Goal: Contribute content: Contribute content

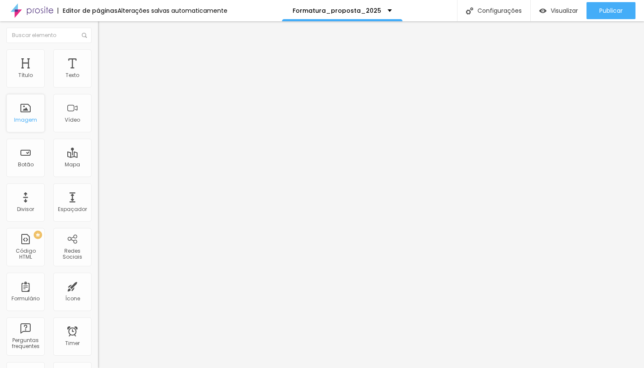
click at [34, 123] on div "Imagem" at bounding box center [25, 120] width 23 height 6
click at [25, 121] on div "Imagem" at bounding box center [25, 120] width 23 height 6
click at [32, 123] on div "Imagem" at bounding box center [25, 120] width 23 height 6
click at [106, 59] on span "Estilo" at bounding box center [112, 55] width 13 height 7
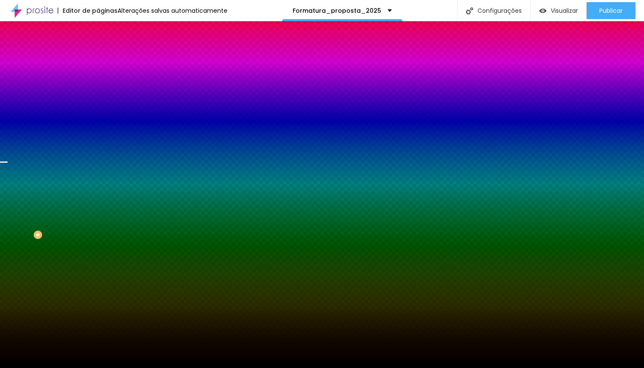
click at [98, 78] on span "Trocar imagem" at bounding box center [121, 74] width 46 height 7
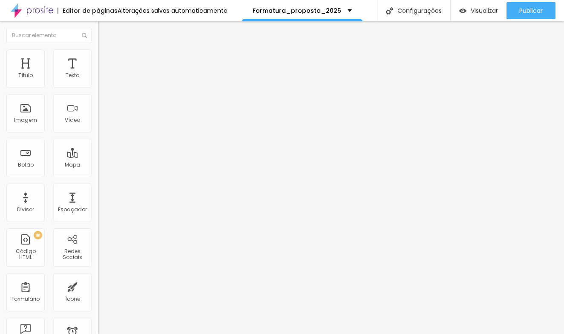
click at [144, 72] on img at bounding box center [146, 68] width 5 height 5
click at [32, 123] on div "Imagem" at bounding box center [25, 120] width 23 height 6
click at [106, 59] on span "Estilo" at bounding box center [112, 55] width 13 height 7
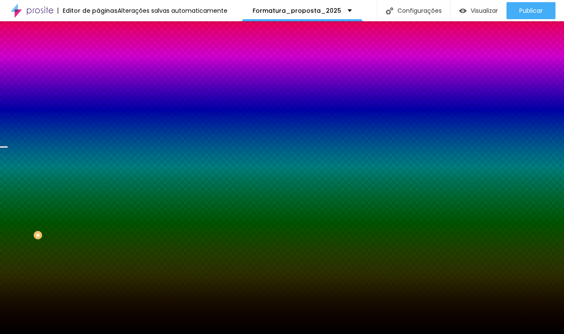
click at [98, 78] on span "Trocar imagem" at bounding box center [121, 74] width 46 height 7
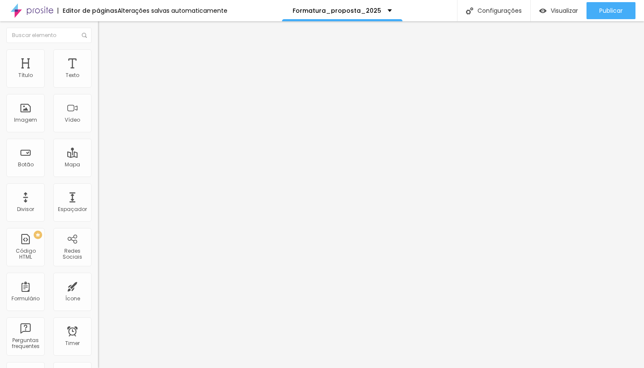
click at [98, 82] on button "button" at bounding box center [104, 77] width 12 height 9
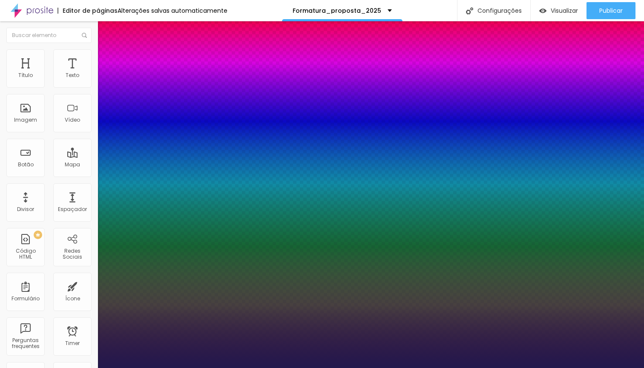
type input "1"
select select "Actor-Regular"
type input "1"
select select "Montserrat"
type input "1"
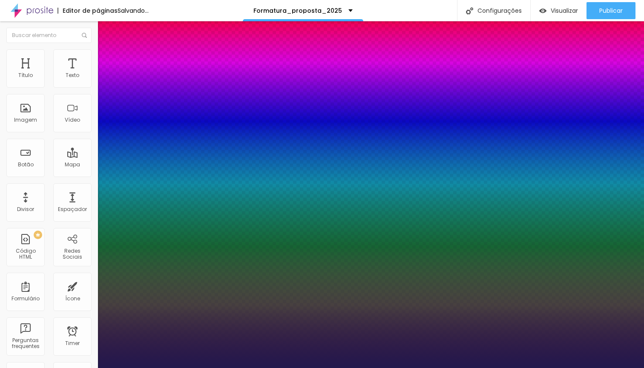
select select "Monoton-Regular"
type input "1"
select select "Martel-Bold"
type input "1"
select select "Lato"
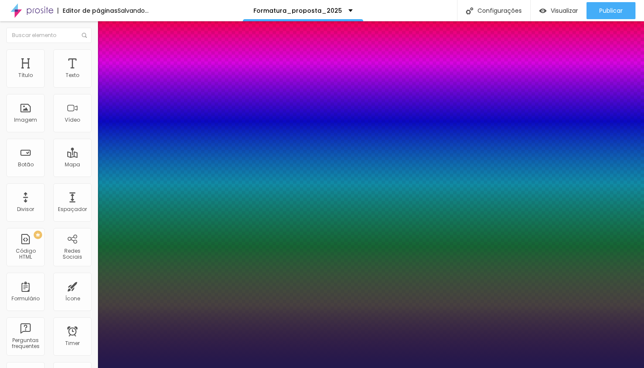
type input "1"
type input "21"
type input "1"
type input "21"
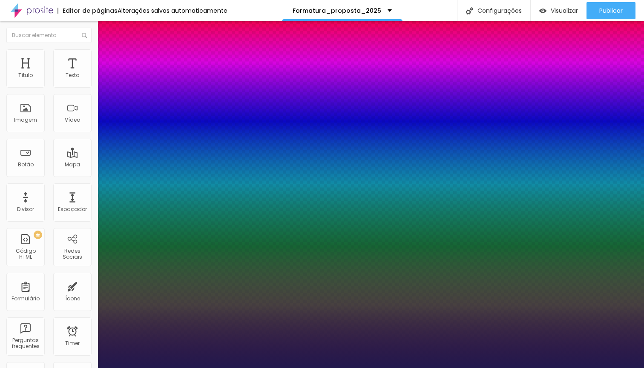
type input "1"
type input "22"
type input "1"
type input "23"
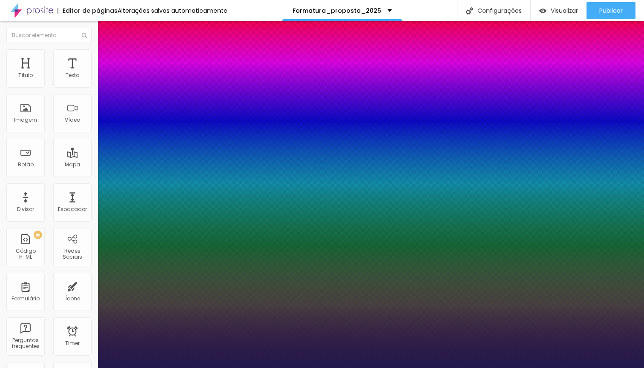
type input "23"
type input "1"
type input "24"
type input "1"
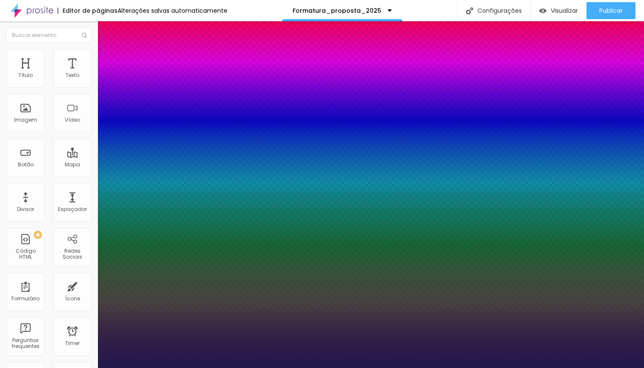
type input "25"
type input "1"
type input "26"
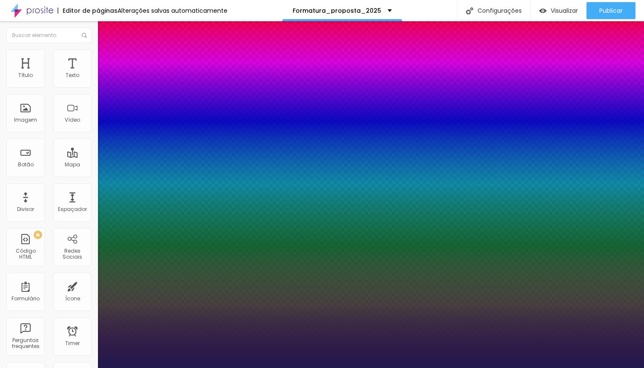
type input "1"
type input "25"
type input "1"
type input "24"
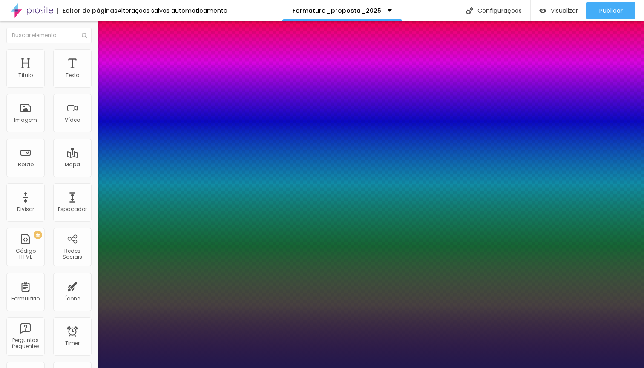
type input "24"
type input "1"
type input "23"
type input "1"
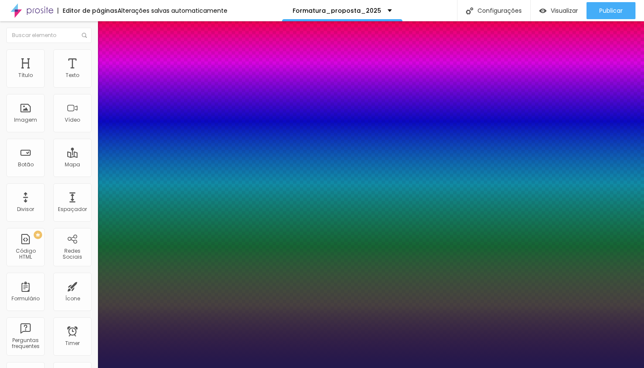
type input "22"
type input "1"
type input "22"
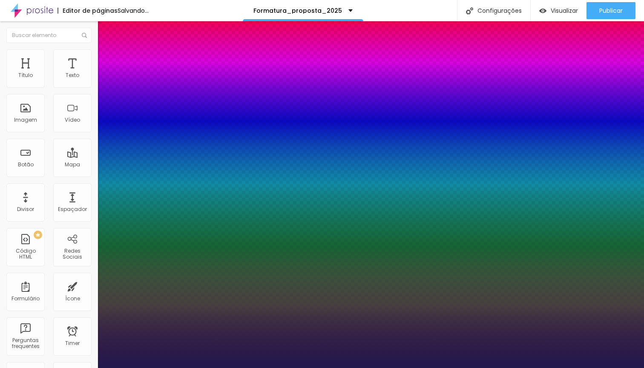
type input "1"
select select "BreeSerif"
type input "1"
select select "Chivo"
type input "1"
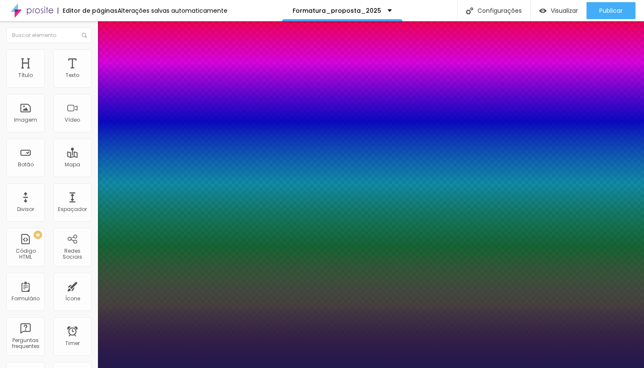
select select "CinzelDecorative-Black"
type input "1"
select select "Cookie-Regular"
type input "1"
select select "Corben-Bold"
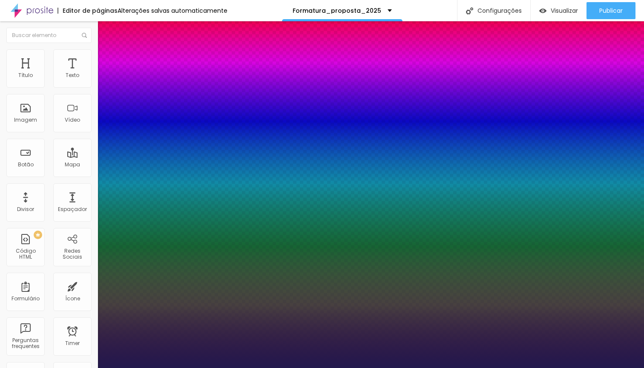
type input "1"
select select "Cormorant"
type input "1"
click at [110, 368] on div at bounding box center [322, 368] width 644 height 0
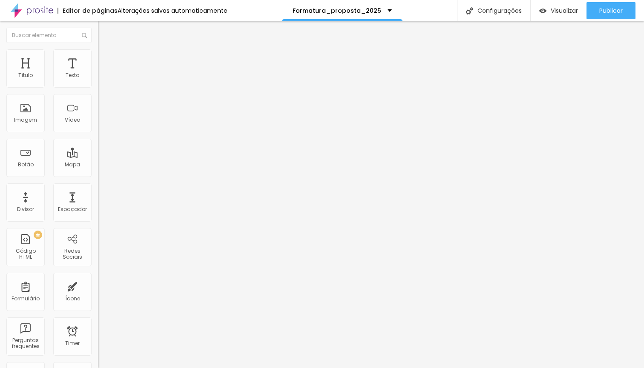
click at [101, 79] on icon "button" at bounding box center [103, 76] width 5 height 5
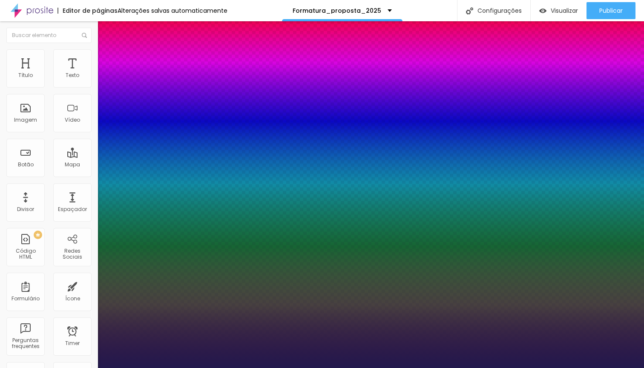
type input "1"
type input "20"
type input "1"
type input "21"
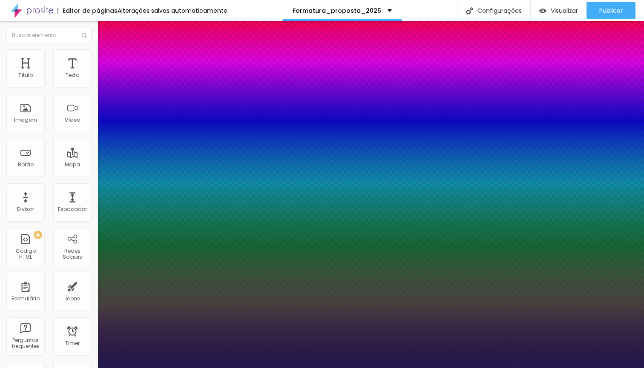
type input "21"
type input "1"
type input "22"
type input "1"
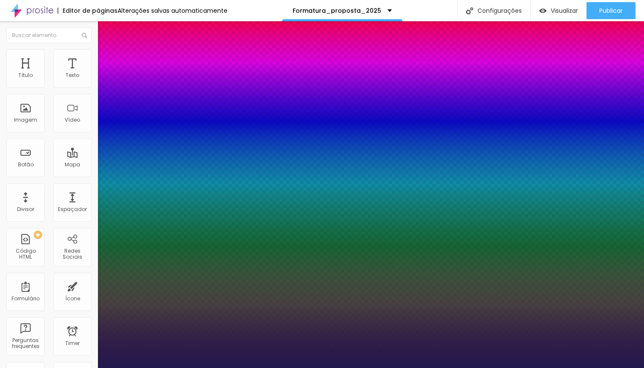
type input "23"
type input "1"
type input "24"
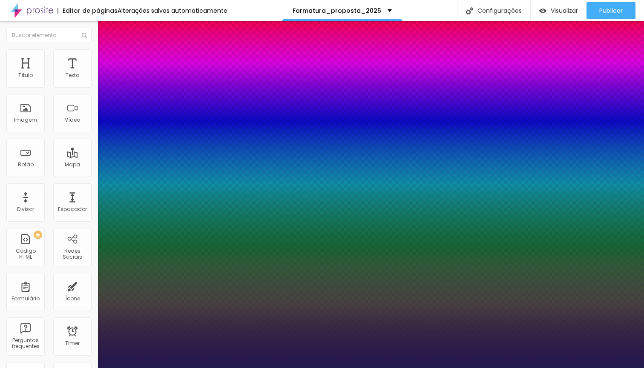
type input "1"
type input "25"
type input "1"
type input "26"
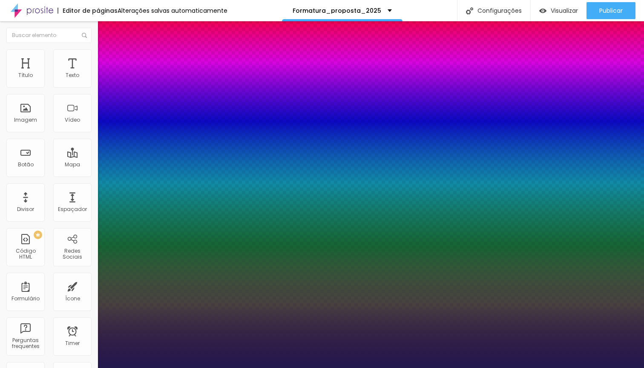
type input "26"
type input "1"
type input "25"
type input "1"
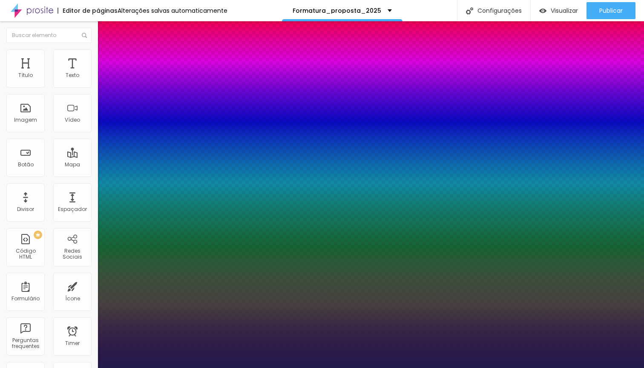
type input "24"
type input "1"
type input "24"
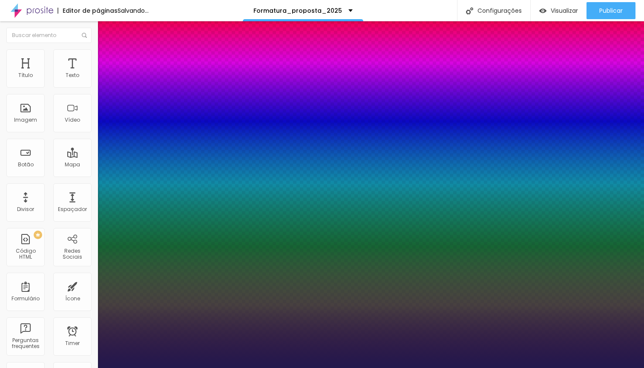
type input "1"
type input "23"
type input "1"
type input "24"
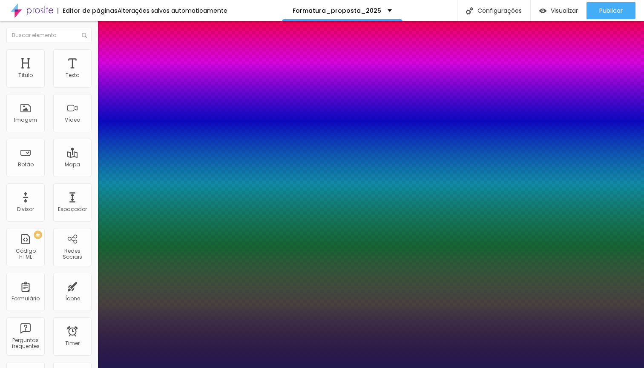
type input "24"
type input "1"
type input "25"
type input "1"
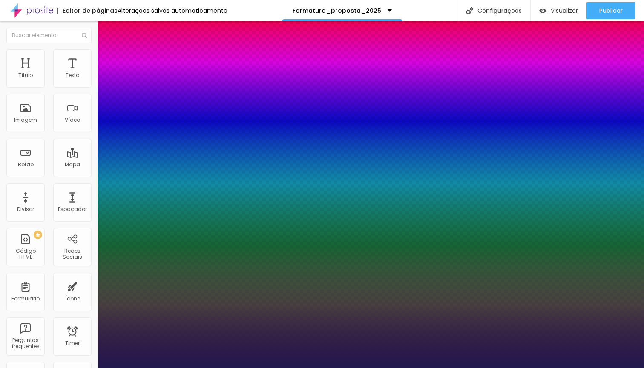
type input "26"
type input "1"
type input "27"
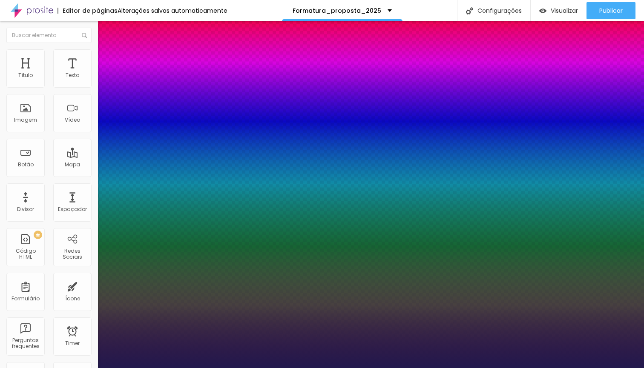
type input "1"
type input "28"
type input "1"
type input "29"
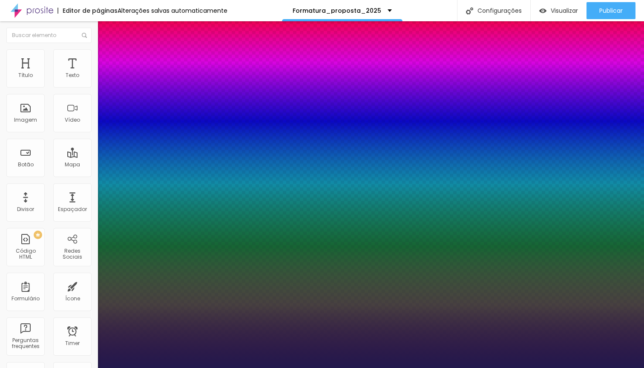
type input "29"
type input "1"
type input "30"
type input "1"
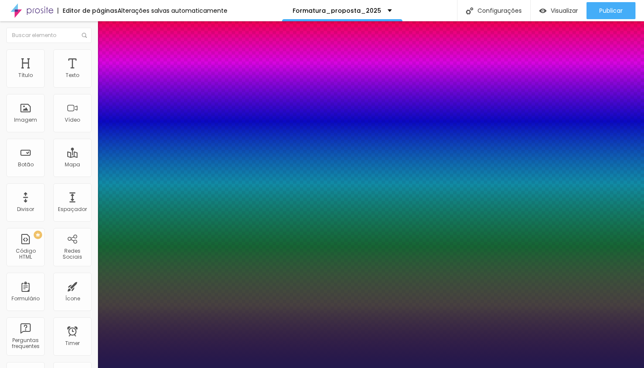
type input "31"
type input "1"
type input "32"
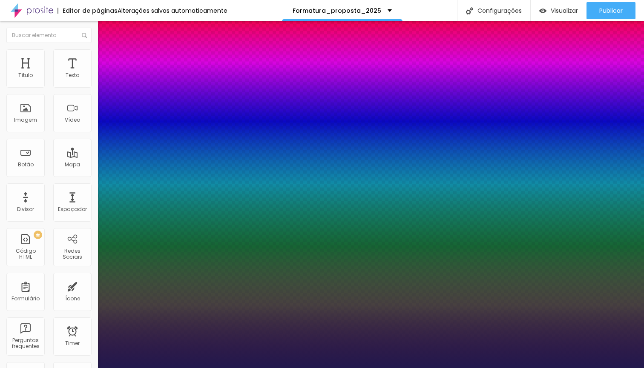
type input "1"
type input "33"
type input "1"
type input "34"
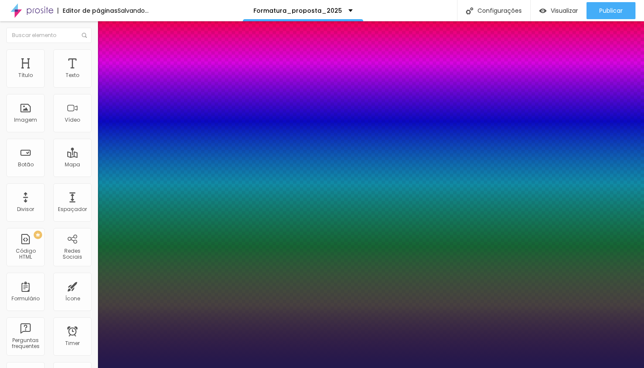
type input "34"
type input "1"
type input "35"
type input "1"
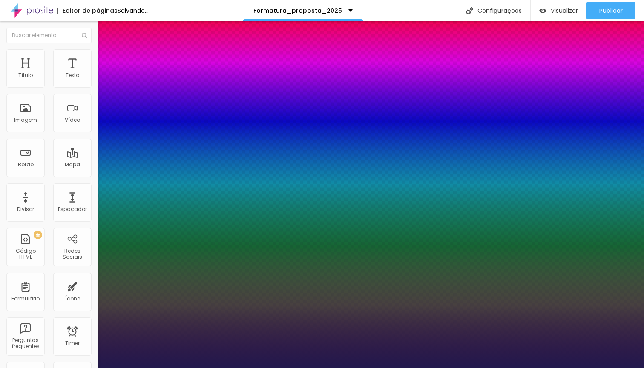
type input "36"
type input "1"
type input "37"
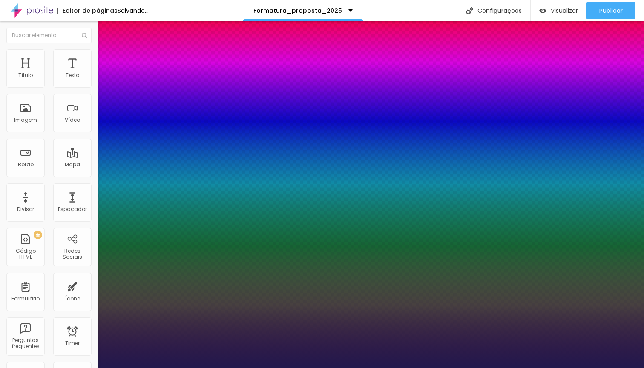
type input "1"
type input "38"
type input "1"
type input "39"
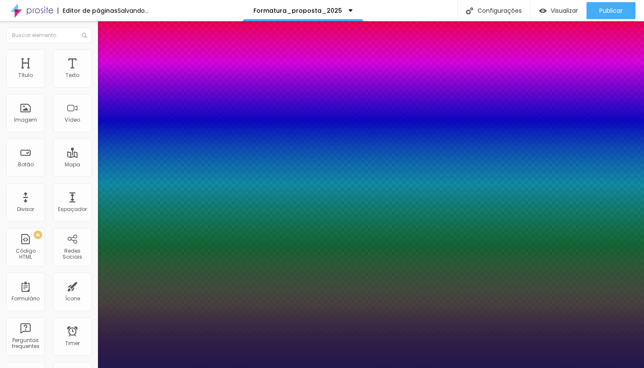
type input "39"
type input "1"
type input "40"
type input "1"
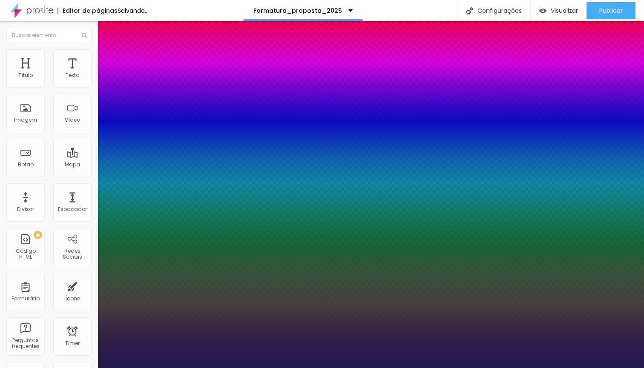
type input "41"
type input "1"
drag, startPoint x: 120, startPoint y: 142, endPoint x: 131, endPoint y: 146, distance: 12.4
type input "41"
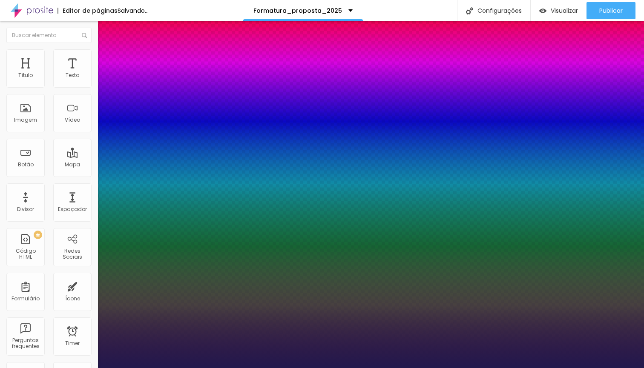
type input "1"
click at [246, 368] on div at bounding box center [322, 368] width 644 height 0
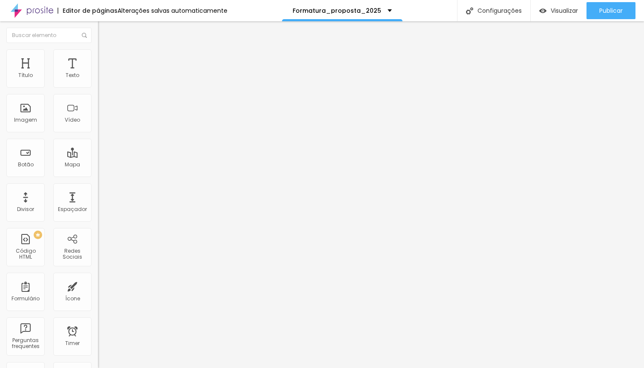
click at [98, 55] on li "Estilo" at bounding box center [147, 53] width 98 height 9
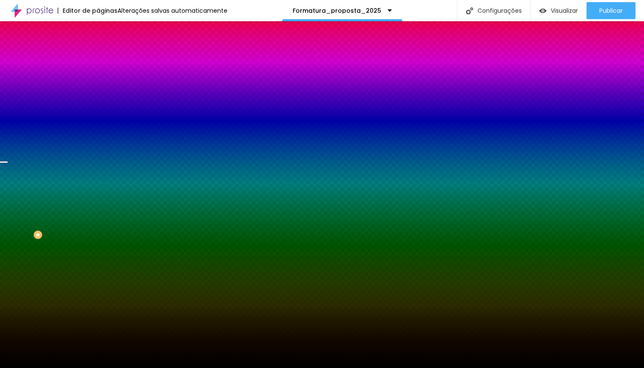
click at [98, 78] on span "Trocar imagem" at bounding box center [121, 74] width 46 height 7
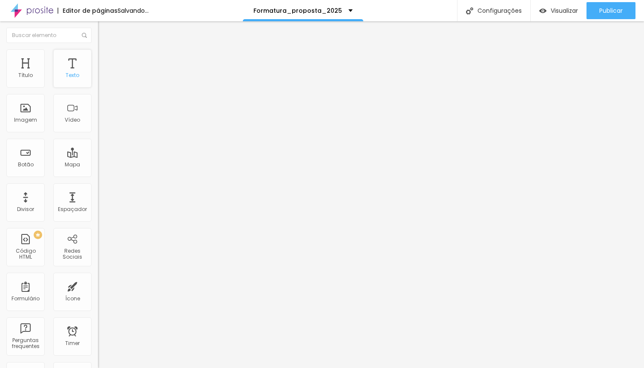
click at [73, 77] on div "Texto" at bounding box center [73, 75] width 14 height 6
click at [101, 123] on icon "button" at bounding box center [103, 120] width 5 height 5
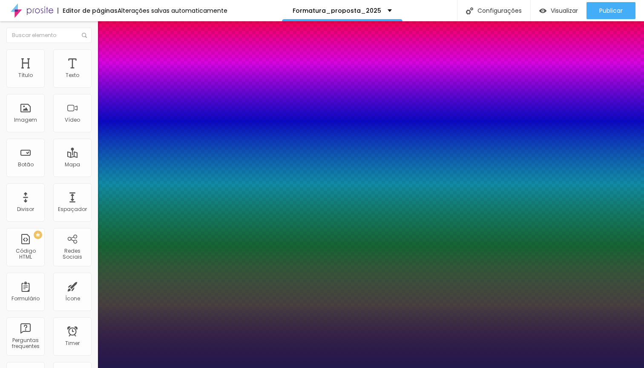
type input "1"
type input "17"
type input "1"
type input "18"
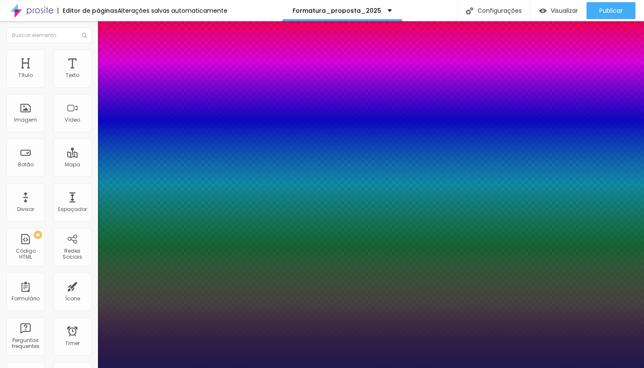
type input "18"
type input "1"
type input "19"
type input "1"
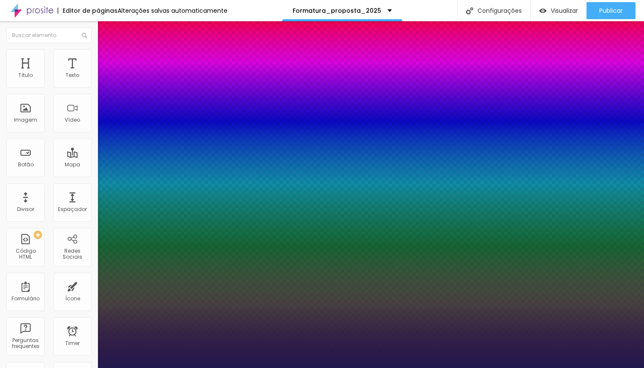
type input "20"
type input "1"
type input "21"
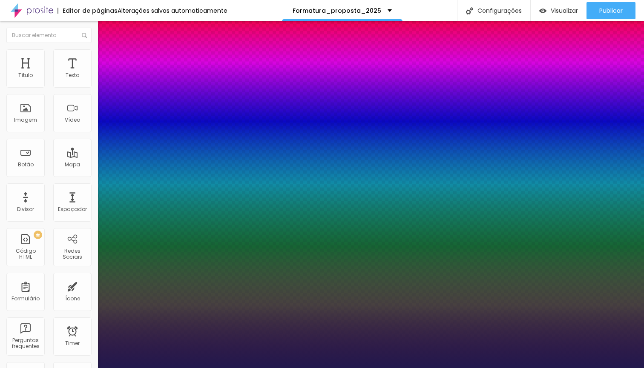
type input "1"
type input "22"
type input "1"
type input "23"
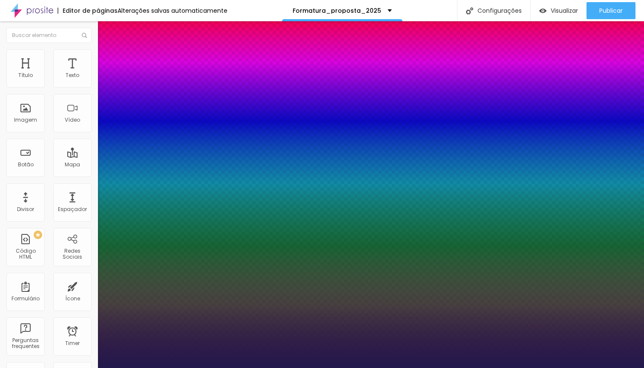
type input "23"
type input "1"
type input "24"
type input "1"
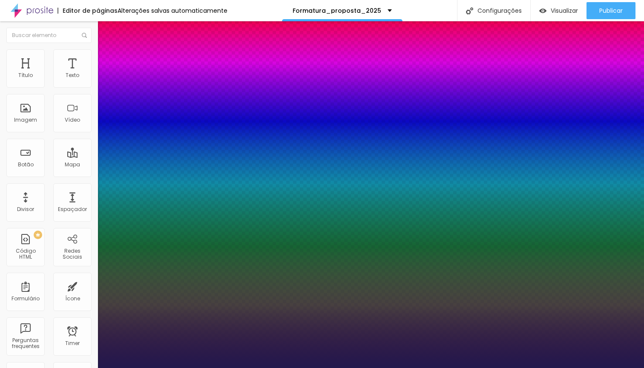
type input "25"
type input "1"
type input "26"
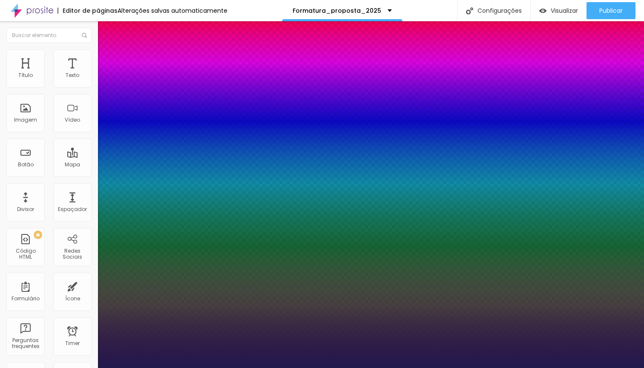
type input "1"
type input "27"
type input "1"
type input "28"
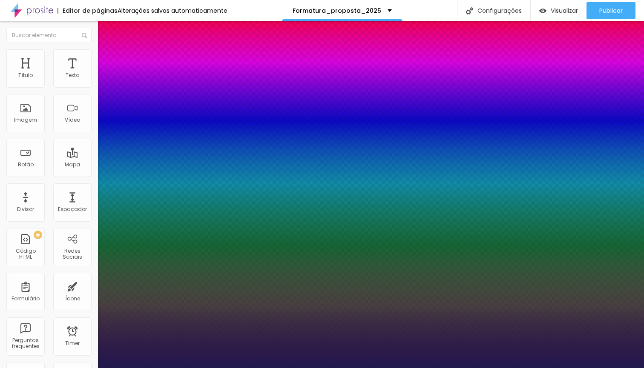
type input "28"
type input "1"
type input "29"
type input "1"
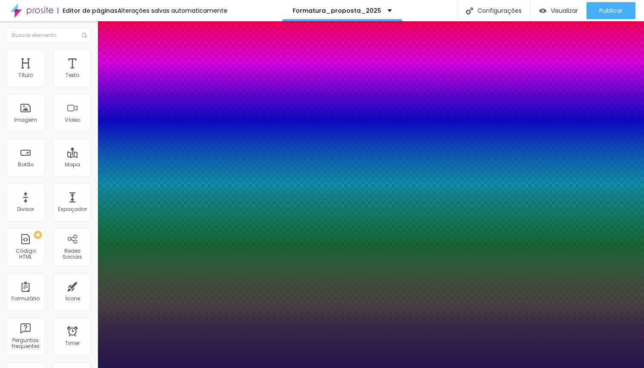
type input "30"
type input "1"
type input "31"
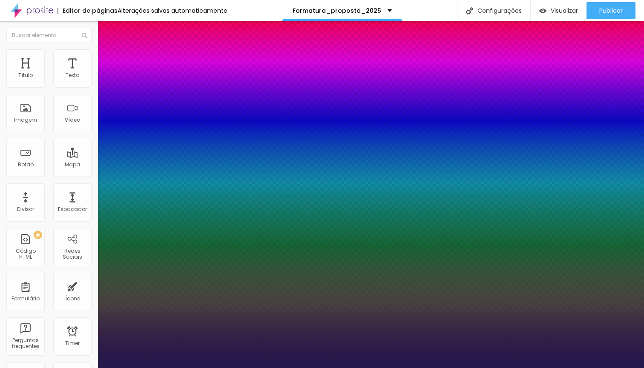
type input "1"
type input "32"
type input "1"
type input "33"
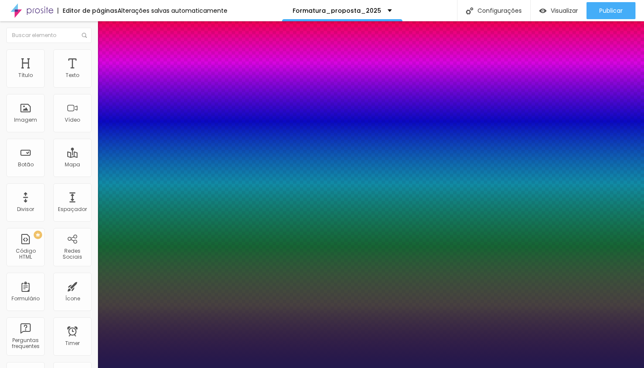
type input "33"
type input "1"
type input "34"
drag, startPoint x: 115, startPoint y: 237, endPoint x: 137, endPoint y: 242, distance: 22.6
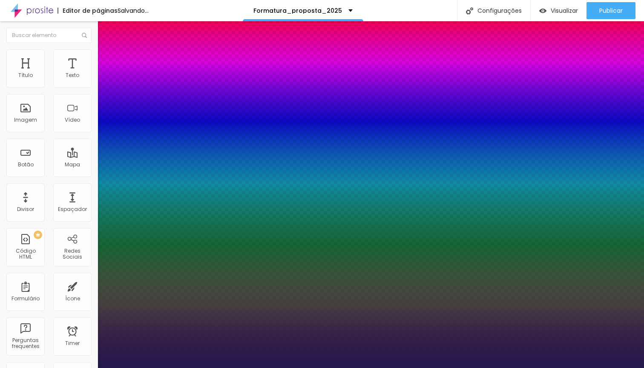
click at [330, 368] on div at bounding box center [322, 368] width 644 height 0
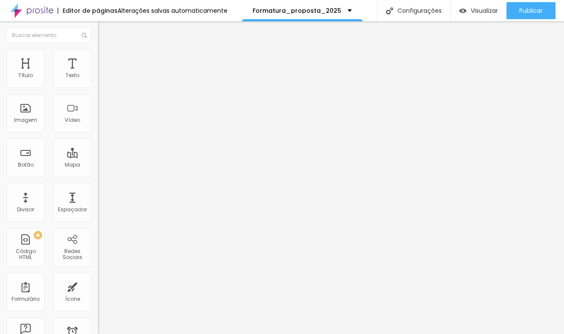
click at [106, 59] on span "Estilo" at bounding box center [112, 55] width 13 height 7
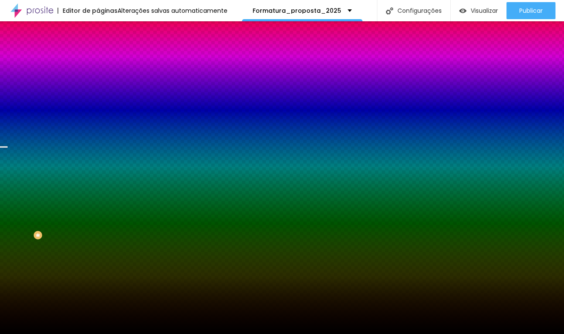
click at [98, 78] on span "Trocar imagem" at bounding box center [121, 74] width 46 height 7
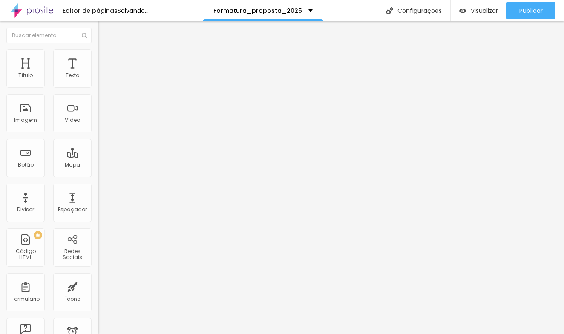
click at [106, 59] on span "Estilo" at bounding box center [112, 55] width 13 height 7
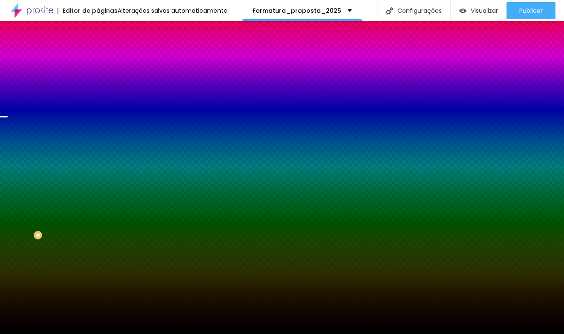
click at [98, 78] on span "Trocar imagem" at bounding box center [121, 74] width 46 height 7
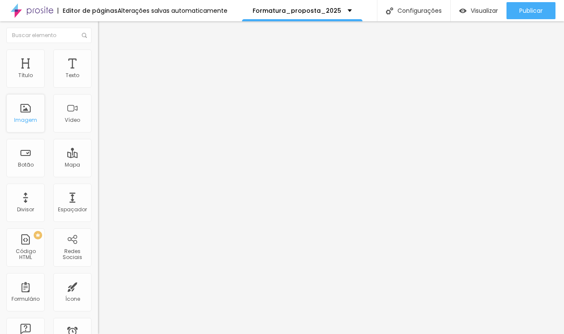
click at [30, 118] on div "Imagem" at bounding box center [25, 120] width 23 height 6
click at [98, 73] on span "Adicionar imagem" at bounding box center [125, 69] width 55 height 7
click at [98, 57] on li "Estilo" at bounding box center [147, 53] width 98 height 9
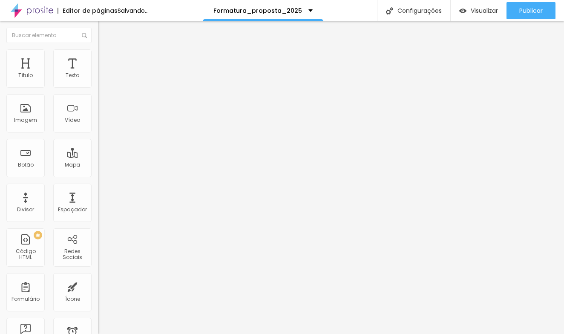
click at [98, 66] on li "Avançado" at bounding box center [147, 62] width 98 height 9
click at [106, 59] on span "Estilo" at bounding box center [112, 55] width 13 height 7
click at [106, 50] on span "Conteúdo" at bounding box center [119, 46] width 26 height 7
click at [98, 73] on span "Trocar imagem" at bounding box center [121, 69] width 46 height 7
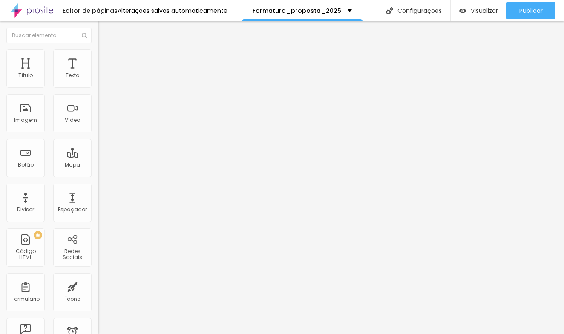
click at [98, 73] on span "Trocar imagem" at bounding box center [121, 69] width 46 height 7
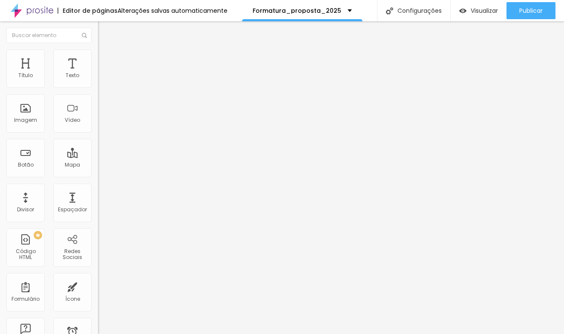
click at [98, 73] on span "Trocar imagem" at bounding box center [121, 69] width 46 height 7
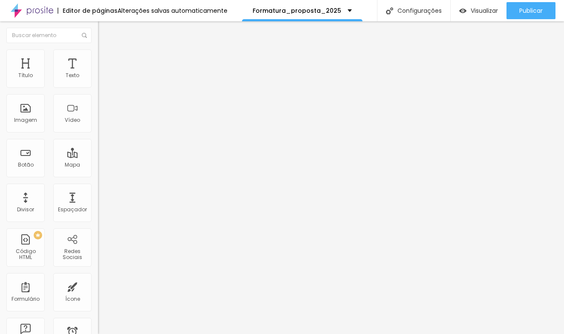
click at [31, 123] on div "Imagem" at bounding box center [25, 120] width 23 height 6
click at [98, 73] on span "Adicionar imagem" at bounding box center [125, 69] width 55 height 7
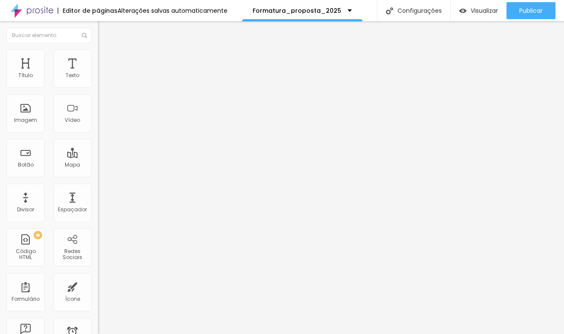
click at [102, 123] on icon "button" at bounding box center [103, 120] width 3 height 3
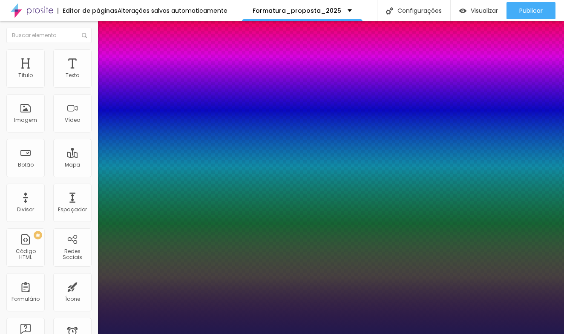
click at [290, 334] on div at bounding box center [282, 334] width 564 height 0
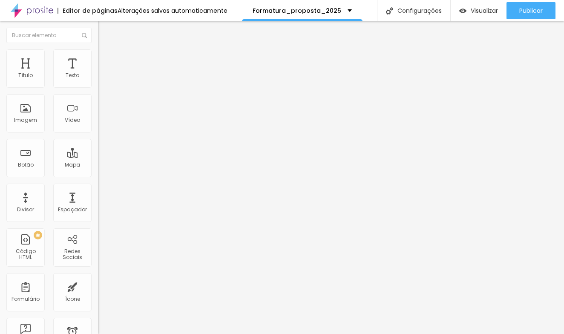
click at [98, 126] on button "button" at bounding box center [104, 121] width 12 height 9
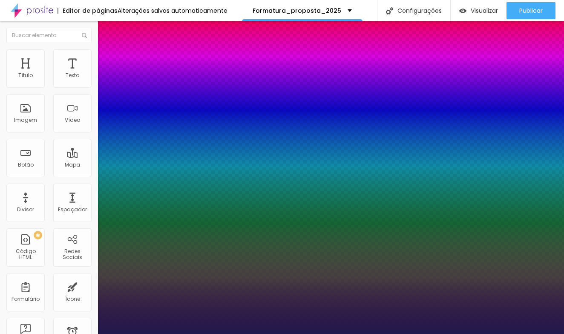
click at [294, 334] on div at bounding box center [282, 334] width 564 height 0
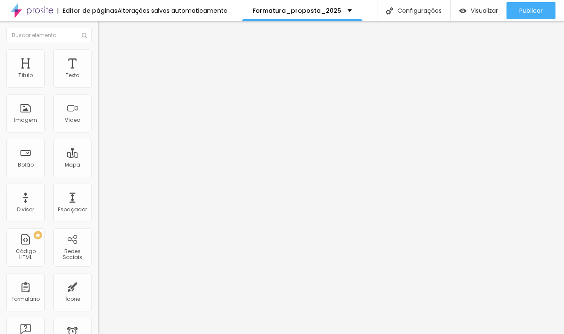
click at [101, 123] on icon "button" at bounding box center [103, 120] width 5 height 5
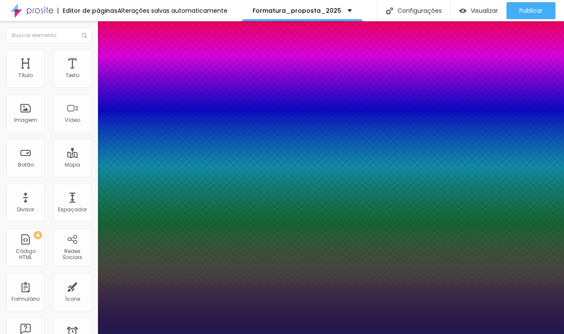
drag, startPoint x: 130, startPoint y: 237, endPoint x: 138, endPoint y: 238, distance: 7.3
click at [254, 334] on div at bounding box center [282, 334] width 564 height 0
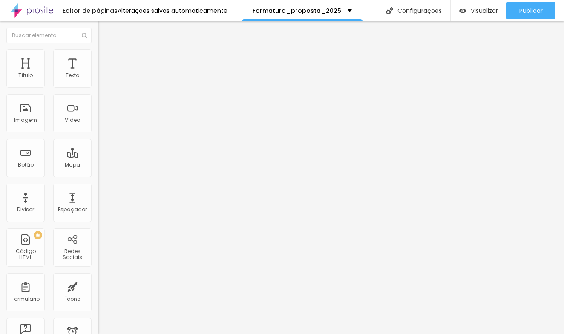
click at [98, 126] on button "button" at bounding box center [104, 121] width 12 height 9
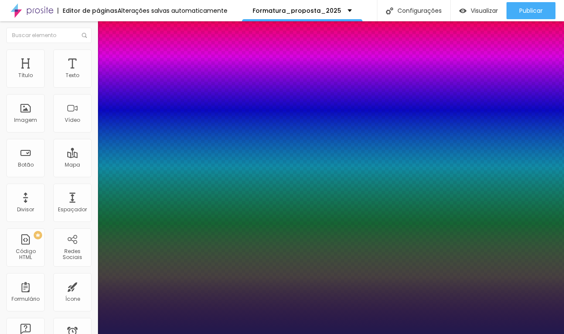
drag, startPoint x: 186, startPoint y: 239, endPoint x: 214, endPoint y: 239, distance: 28.5
click at [214, 239] on body "Editor de páginas Alterações salvas automaticamente Formatura_proposta_2025 Con…" at bounding box center [282, 167] width 564 height 334
click at [256, 334] on div at bounding box center [282, 334] width 564 height 0
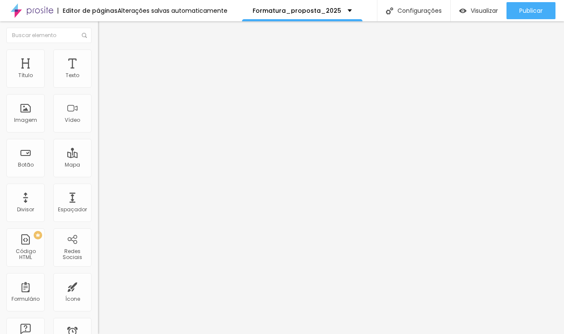
click at [101, 123] on icon "button" at bounding box center [103, 120] width 5 height 5
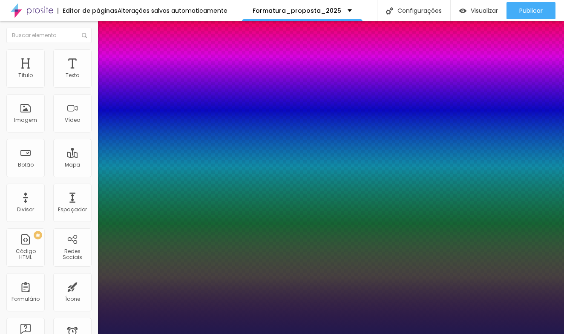
click at [345, 334] on div at bounding box center [282, 334] width 564 height 0
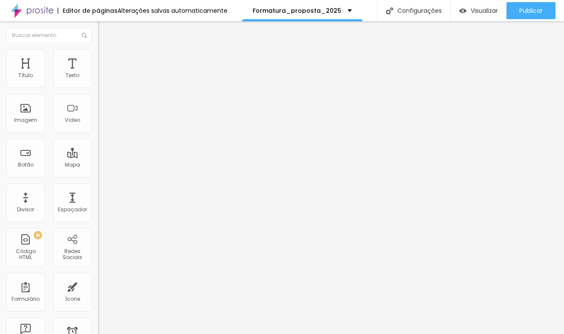
click at [102, 123] on icon "button" at bounding box center [103, 120] width 3 height 3
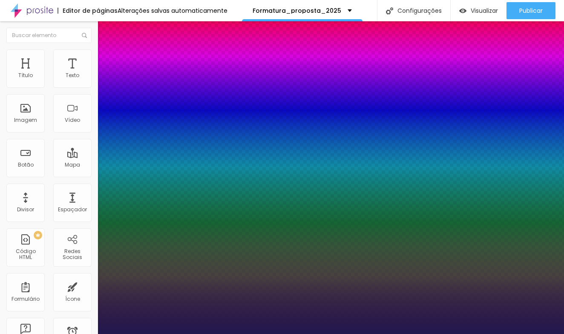
drag, startPoint x: 124, startPoint y: 237, endPoint x: 137, endPoint y: 239, distance: 13.4
click at [391, 334] on div at bounding box center [282, 334] width 564 height 0
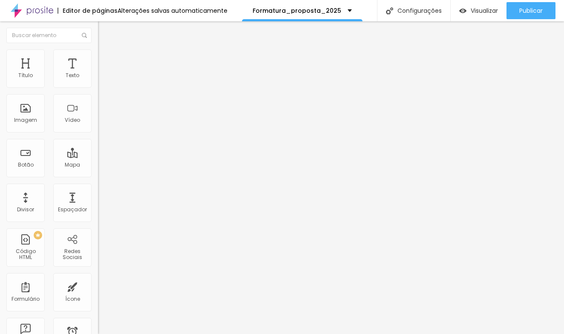
click at [102, 123] on icon "button" at bounding box center [103, 120] width 3 height 3
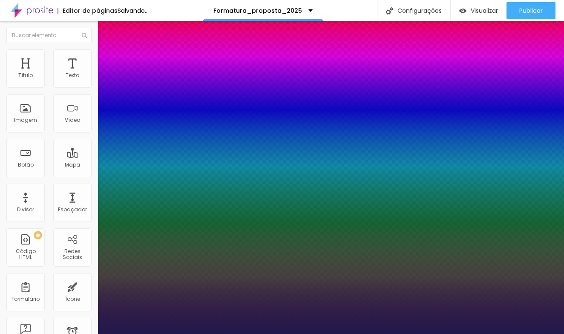
click at [321, 334] on div at bounding box center [282, 334] width 564 height 0
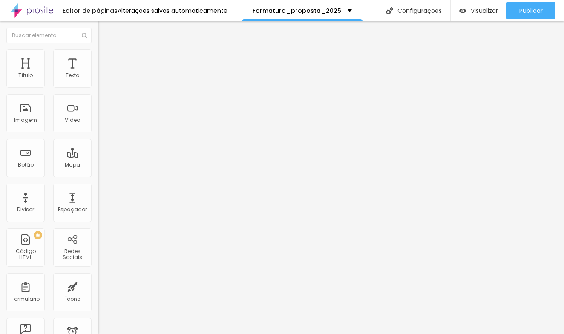
click at [101, 123] on icon "button" at bounding box center [103, 120] width 5 height 5
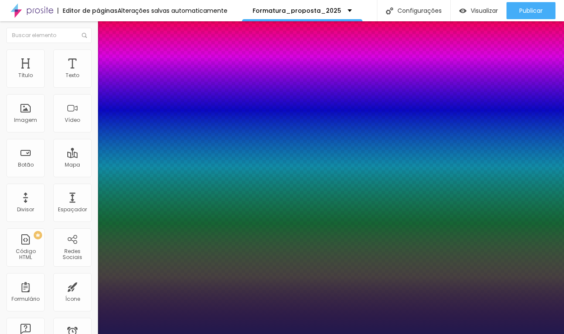
drag, startPoint x: 186, startPoint y: 238, endPoint x: 221, endPoint y: 238, distance: 35.8
click at [220, 238] on body "Editor de páginas Alterações salvas automaticamente Formatura_proposta_2025 Con…" at bounding box center [282, 167] width 564 height 334
click at [442, 334] on div at bounding box center [282, 334] width 564 height 0
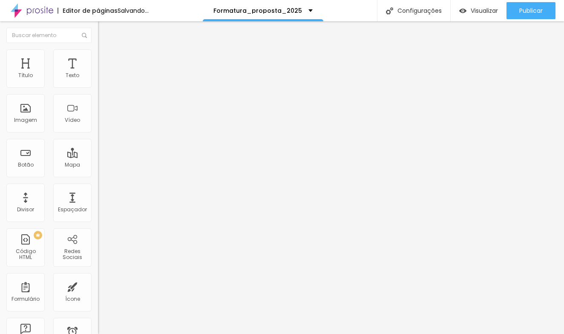
click at [98, 73] on span "Trocar imagem" at bounding box center [121, 69] width 46 height 7
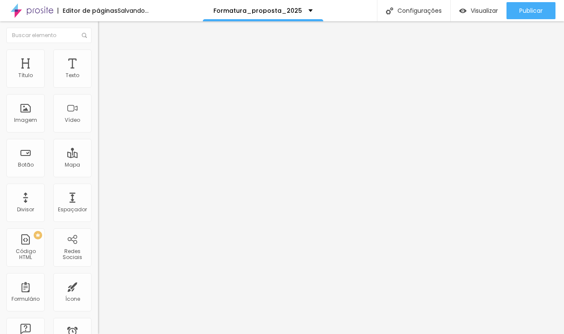
click at [98, 73] on span "Trocar imagem" at bounding box center [121, 69] width 46 height 7
click at [33, 118] on div "Imagem" at bounding box center [25, 113] width 38 height 38
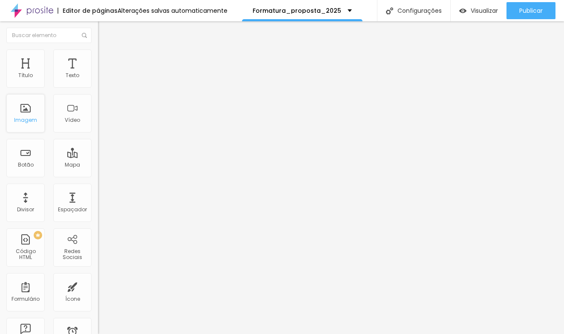
click at [21, 119] on div "Imagem" at bounding box center [25, 120] width 23 height 6
click at [31, 121] on div "Imagem" at bounding box center [25, 120] width 23 height 6
click at [98, 73] on span "Trocar imagem" at bounding box center [121, 69] width 46 height 7
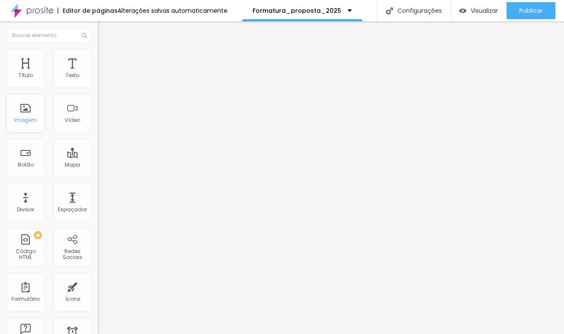
click at [25, 117] on div "Imagem" at bounding box center [25, 113] width 38 height 38
click at [25, 116] on div "Imagem" at bounding box center [25, 113] width 38 height 38
click at [98, 73] on span "Trocar imagem" at bounding box center [121, 69] width 46 height 7
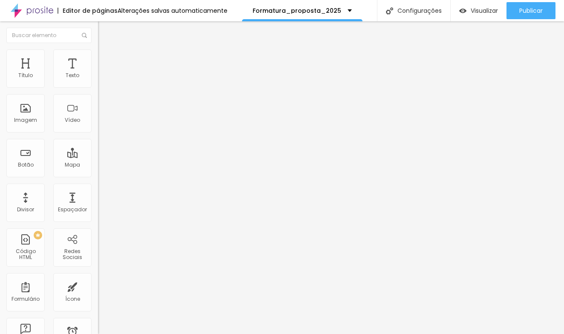
click at [98, 73] on span "Trocar imagem" at bounding box center [121, 69] width 46 height 7
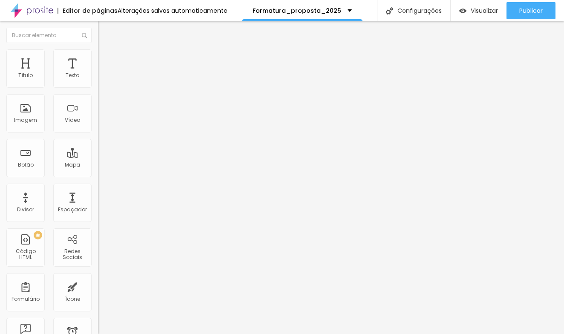
click at [98, 73] on span "Trocar imagem" at bounding box center [121, 69] width 46 height 7
drag, startPoint x: 364, startPoint y: 96, endPoint x: 382, endPoint y: 55, distance: 44.4
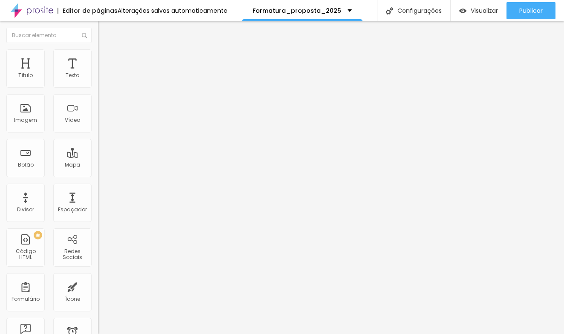
click at [98, 73] on span "Trocar imagem" at bounding box center [121, 69] width 46 height 7
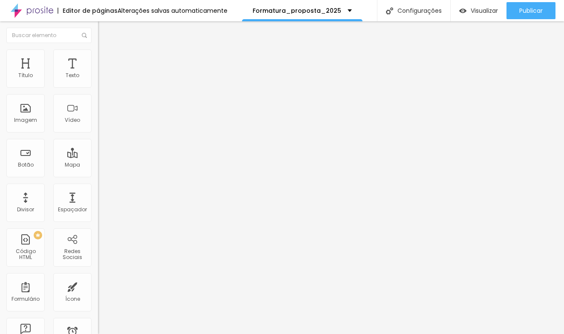
click at [98, 73] on span "Trocar imagem" at bounding box center [121, 69] width 46 height 7
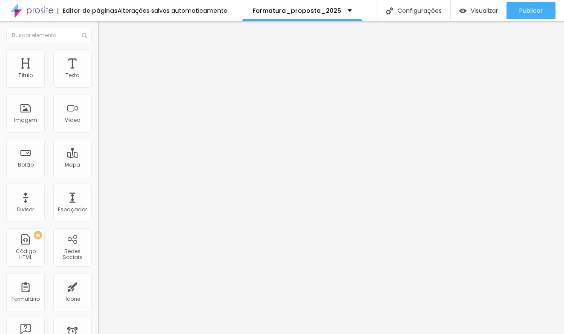
click at [98, 73] on span "Trocar imagem" at bounding box center [121, 69] width 46 height 7
click at [98, 73] on span "Adicionar imagem" at bounding box center [125, 69] width 55 height 7
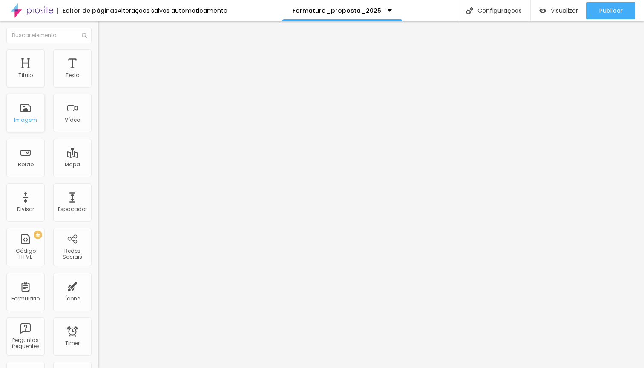
click at [27, 119] on div "Imagem" at bounding box center [25, 120] width 23 height 6
click at [31, 115] on div "Imagem" at bounding box center [25, 113] width 38 height 38
click at [98, 73] on span "Trocar imagem" at bounding box center [121, 69] width 46 height 7
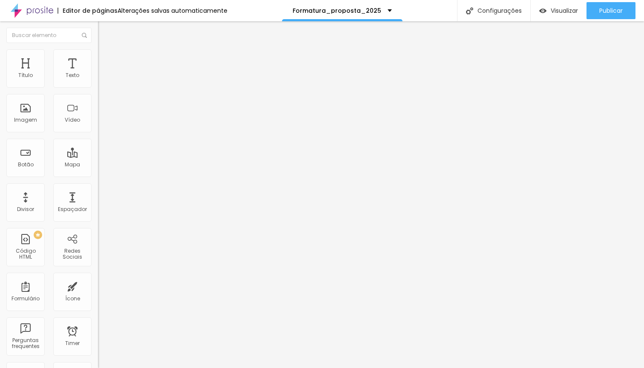
click at [98, 73] on span "Trocar imagem" at bounding box center [121, 69] width 46 height 7
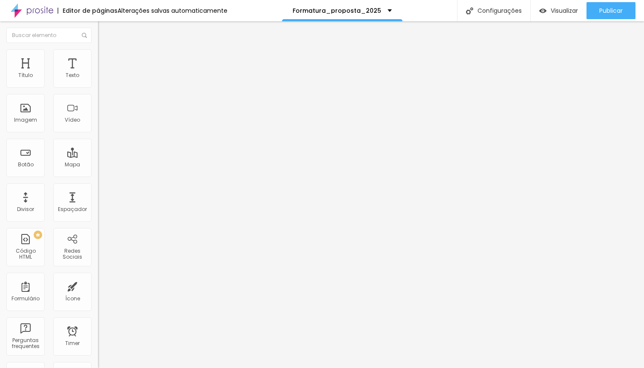
click at [98, 73] on span "Trocar imagem" at bounding box center [121, 69] width 46 height 7
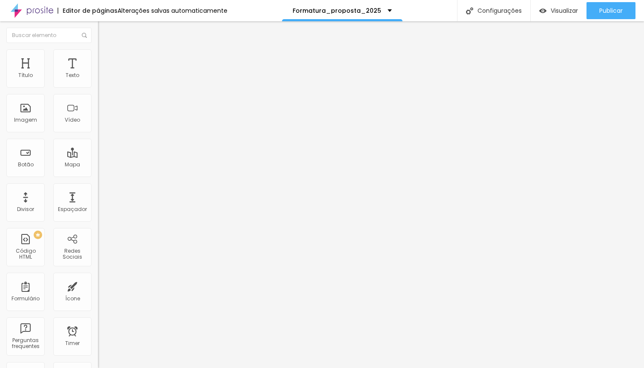
click at [39, 120] on div "Imagem" at bounding box center [25, 113] width 38 height 38
click at [98, 73] on span "Trocar imagem" at bounding box center [121, 69] width 46 height 7
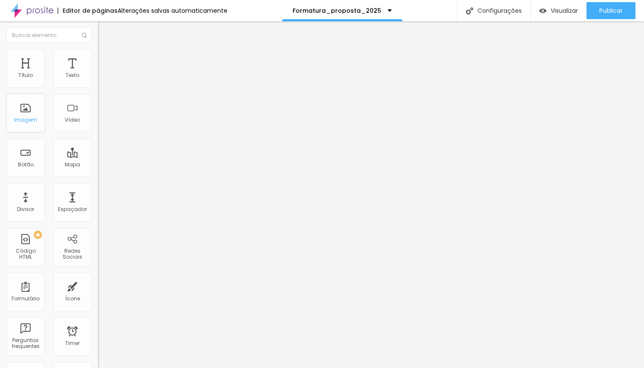
click at [25, 115] on div "Imagem" at bounding box center [25, 113] width 38 height 38
click at [104, 30] on img "button" at bounding box center [107, 31] width 7 height 7
click at [32, 119] on div "Imagem" at bounding box center [25, 120] width 23 height 6
click at [104, 32] on img "button" at bounding box center [107, 31] width 7 height 7
click at [26, 123] on div "Imagem" at bounding box center [25, 120] width 23 height 6
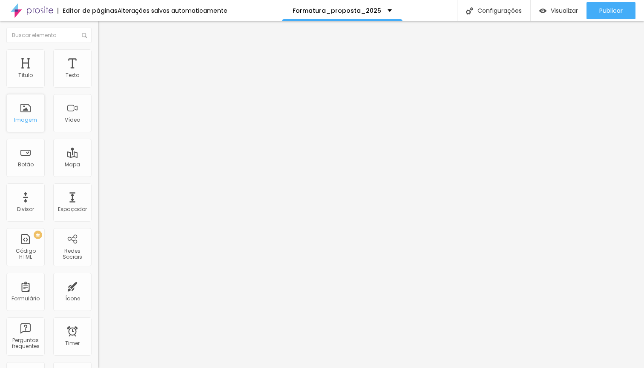
click at [26, 123] on div "Imagem" at bounding box center [25, 120] width 23 height 6
click at [104, 32] on img "button" at bounding box center [107, 31] width 7 height 7
click at [27, 115] on div "Imagem" at bounding box center [25, 113] width 38 height 38
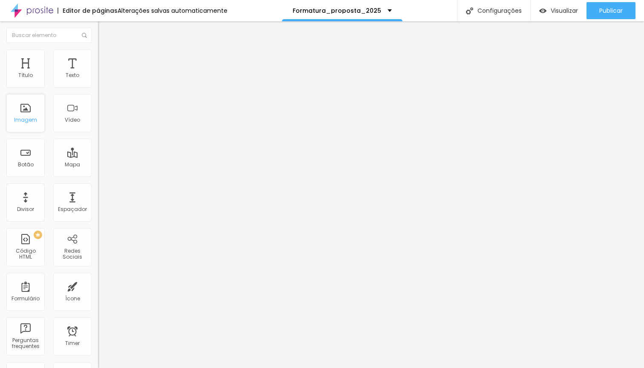
click at [27, 115] on div "Imagem" at bounding box center [25, 113] width 38 height 38
click at [98, 73] on span "Trocar imagem" at bounding box center [121, 69] width 46 height 7
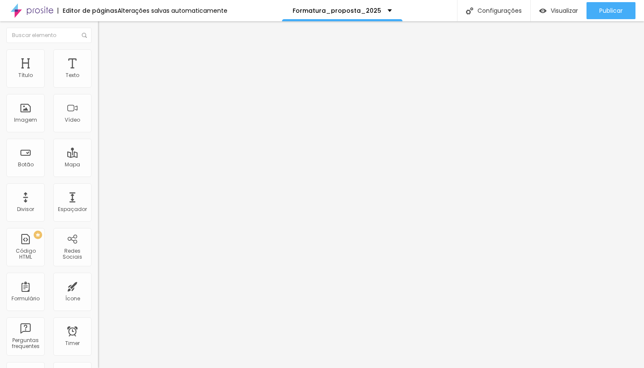
click at [98, 80] on input "text" at bounding box center [149, 76] width 102 height 9
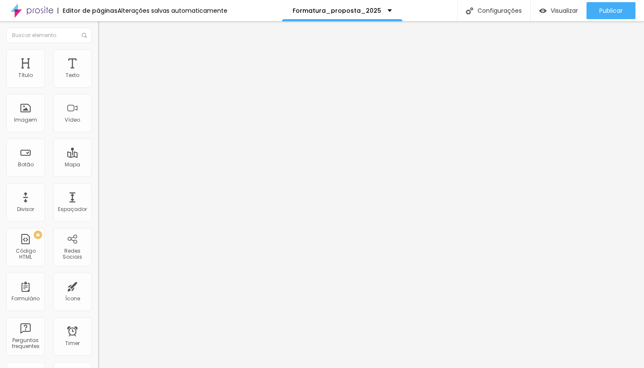
paste input "[URL][DOMAIN_NAME]"
click at [98, 233] on div "Editar Vídeo Conteúdo Estilo Avançado URL do vídeo [URL][DOMAIN_NAME] Alinhamen…" at bounding box center [147, 194] width 98 height 347
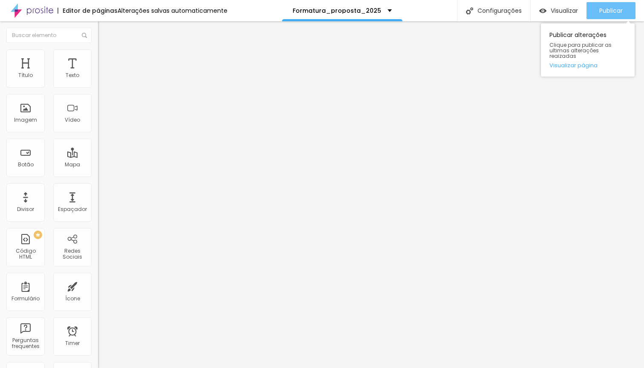
click at [626, 11] on button "Publicar" at bounding box center [610, 10] width 49 height 17
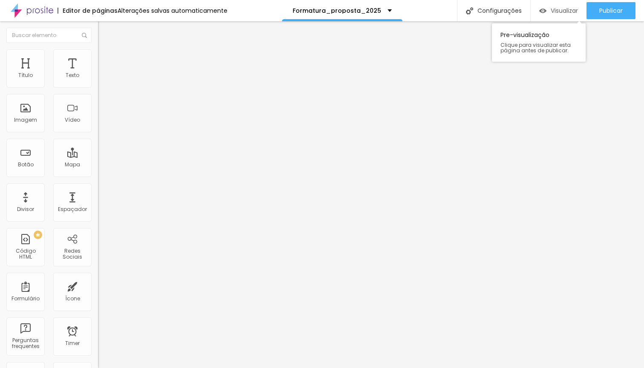
click at [559, 7] on span "Visualizar" at bounding box center [563, 10] width 27 height 7
